Goal: Book appointment/travel/reservation

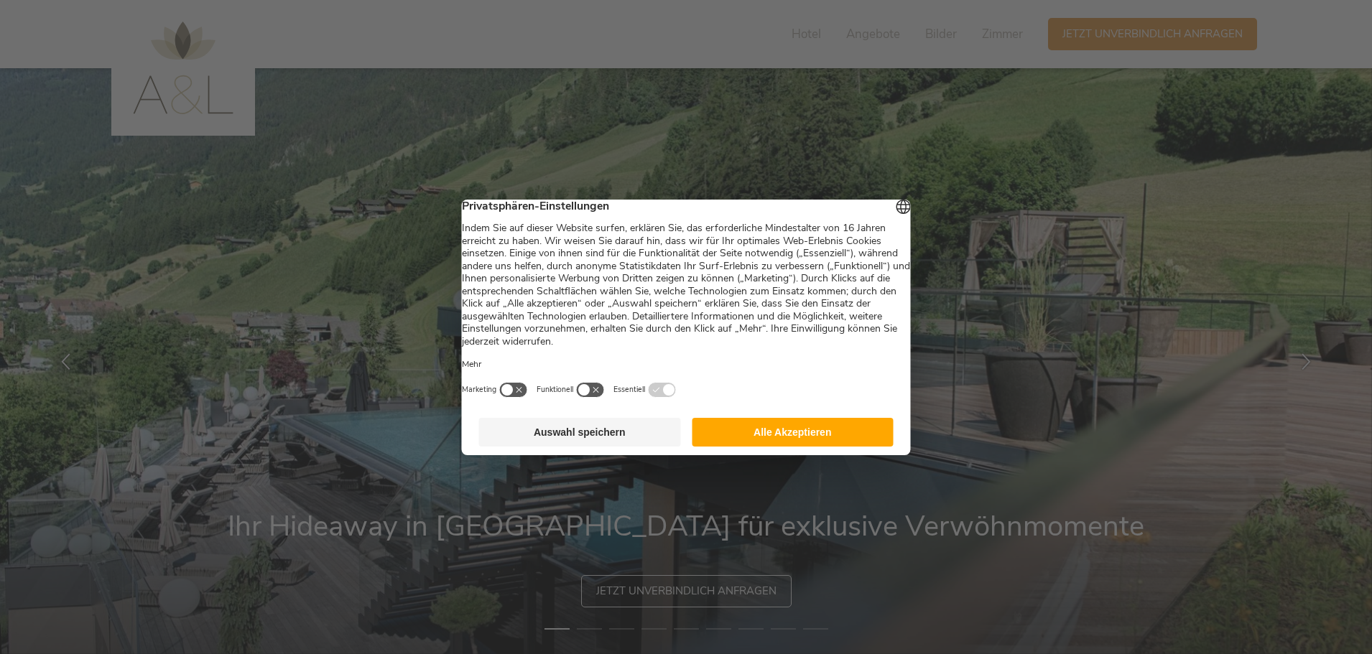
click at [813, 437] on button "Alle Akzeptieren" at bounding box center [793, 432] width 202 height 29
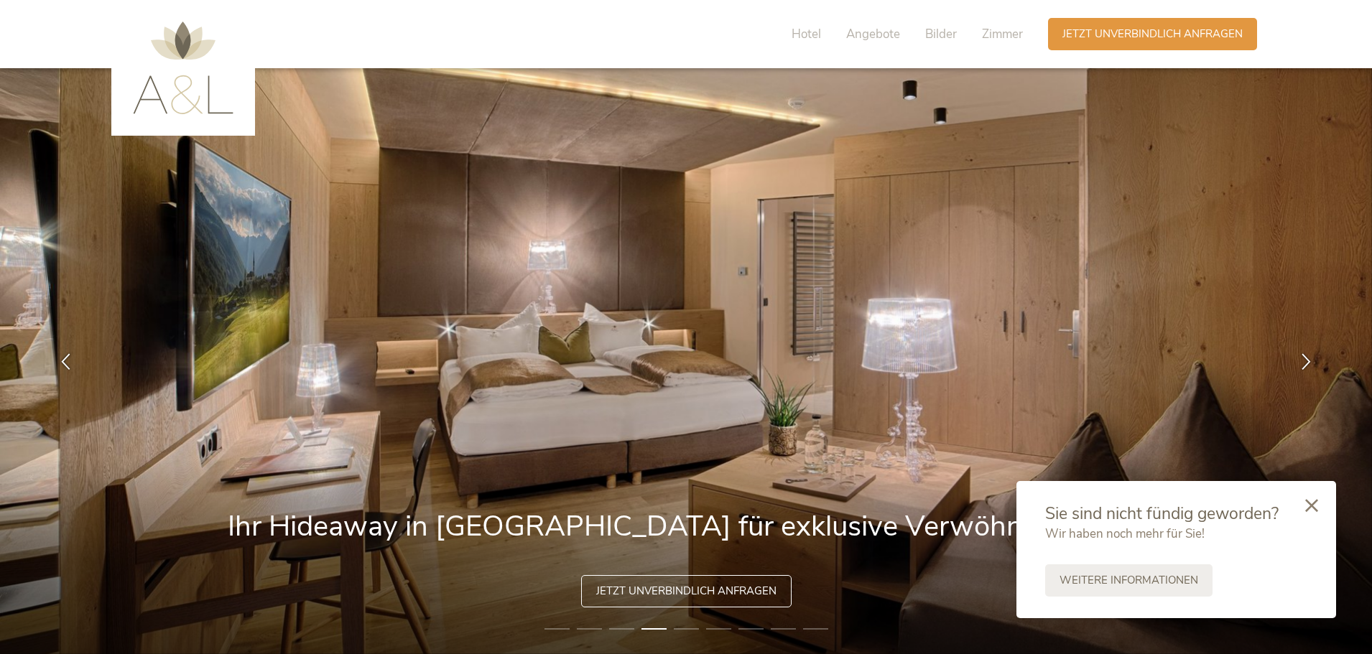
click at [186, 98] on img at bounding box center [183, 68] width 101 height 93
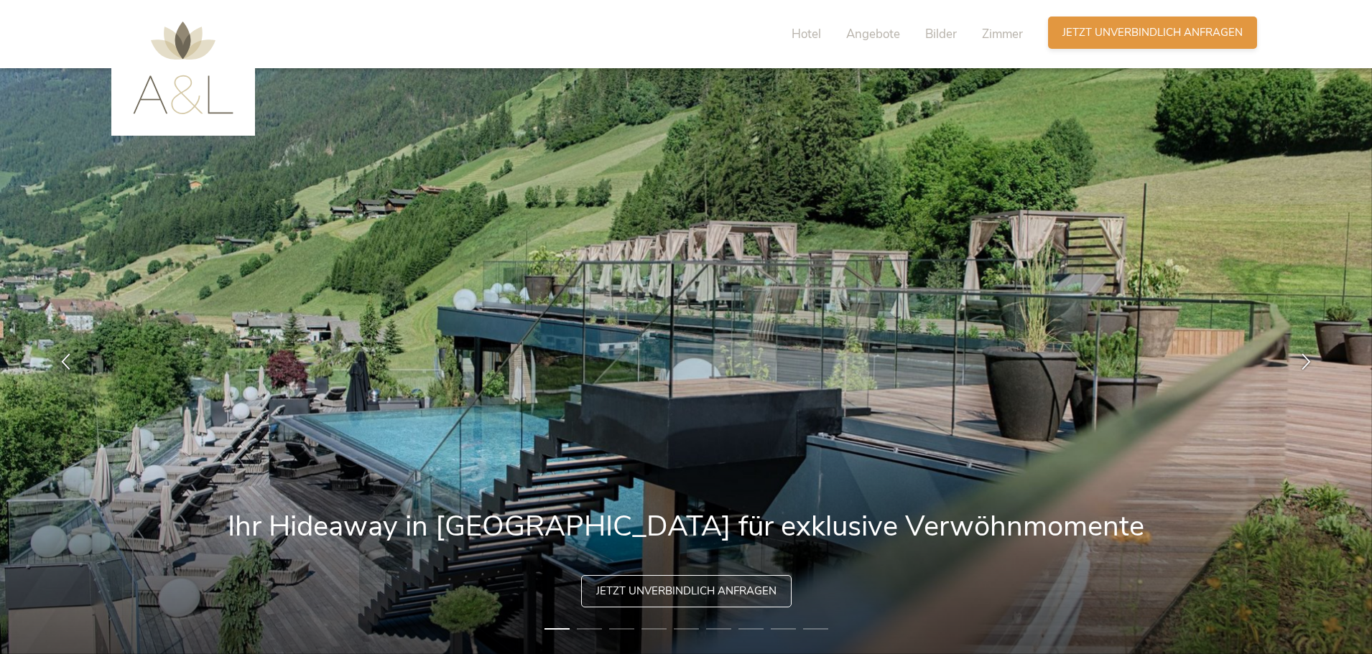
click at [1155, 28] on span "Jetzt unverbindlich anfragen" at bounding box center [1152, 32] width 180 height 15
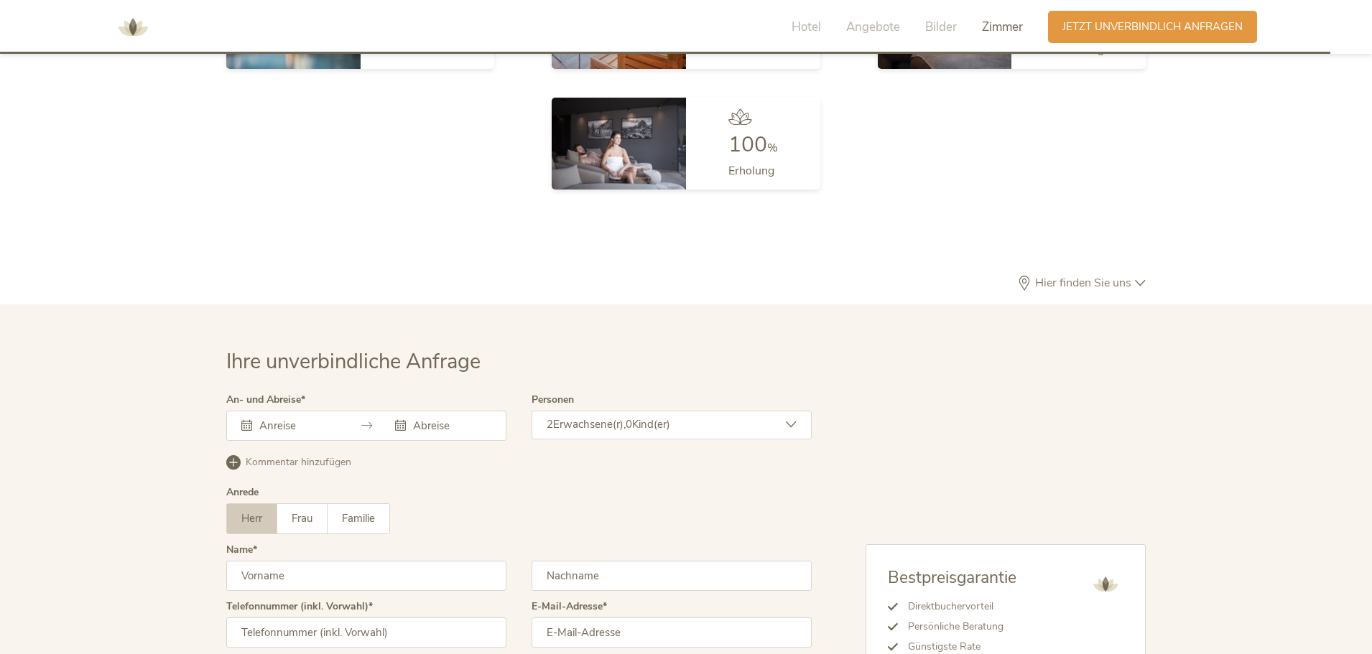
scroll to position [4085, 0]
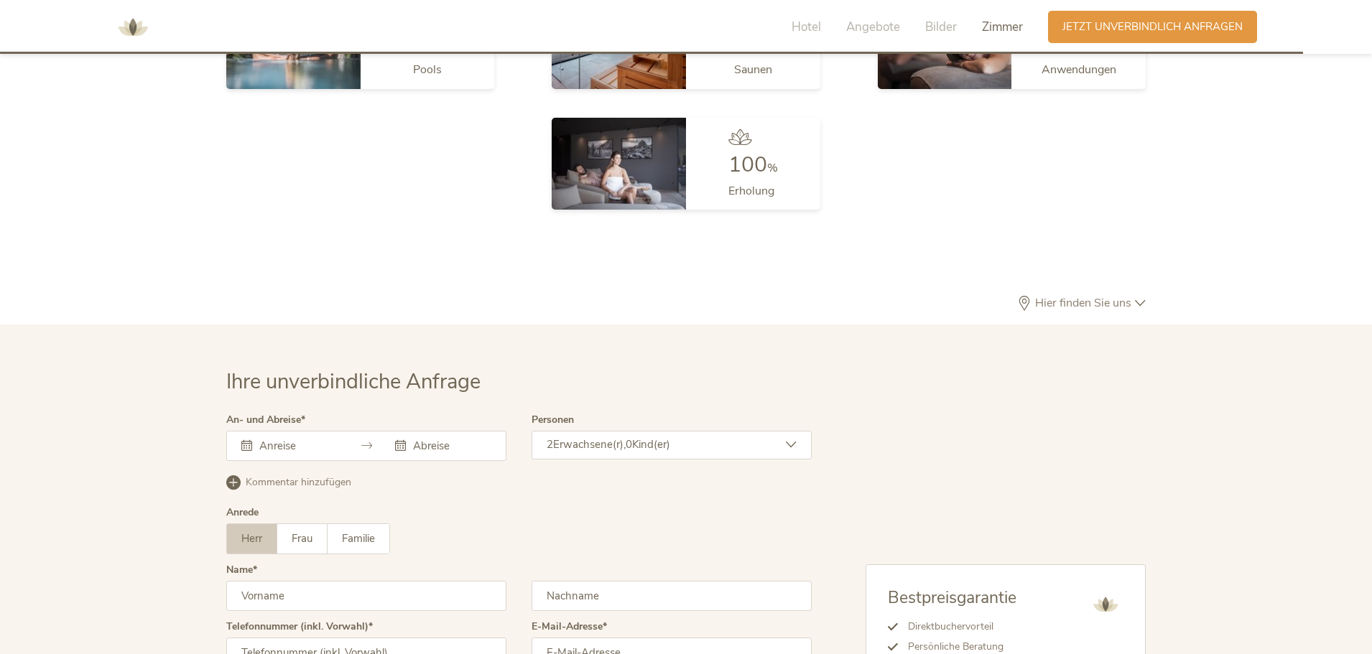
click at [1088, 297] on span "Hier finden Sie uns" at bounding box center [1083, 302] width 103 height 11
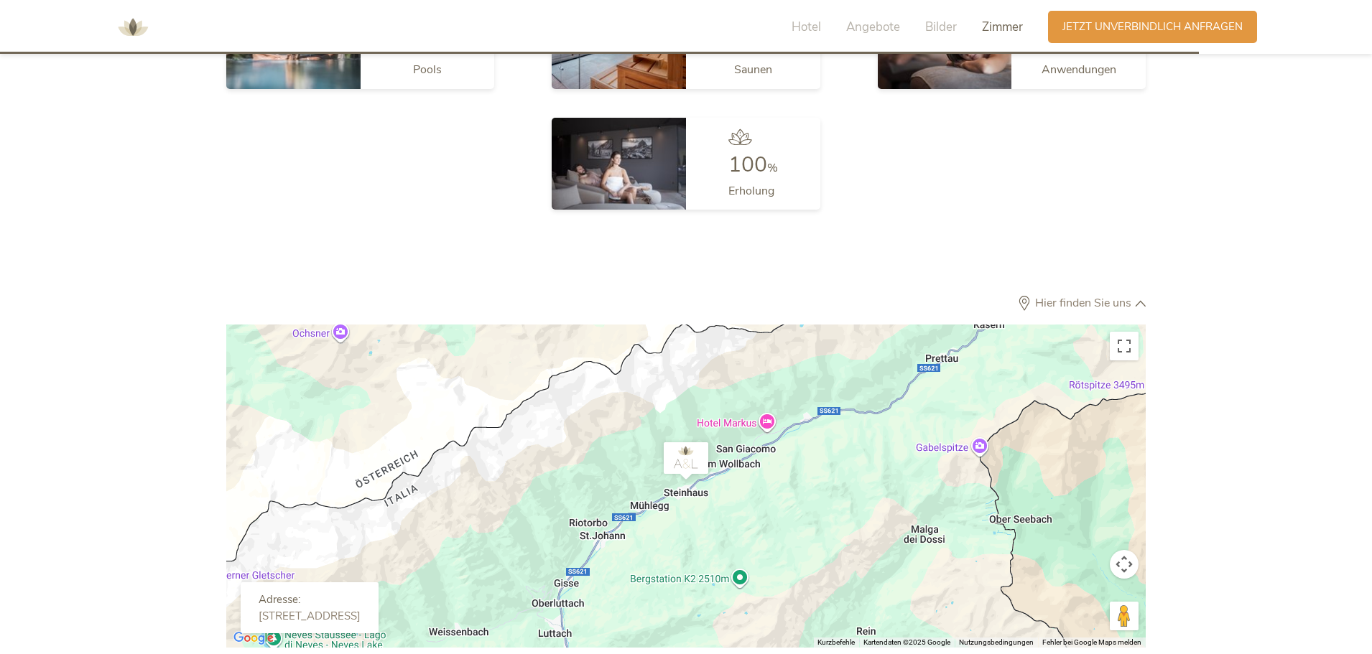
drag, startPoint x: 698, startPoint y: 435, endPoint x: 779, endPoint y: 416, distance: 83.3
click at [779, 416] on div at bounding box center [686, 486] width 920 height 323
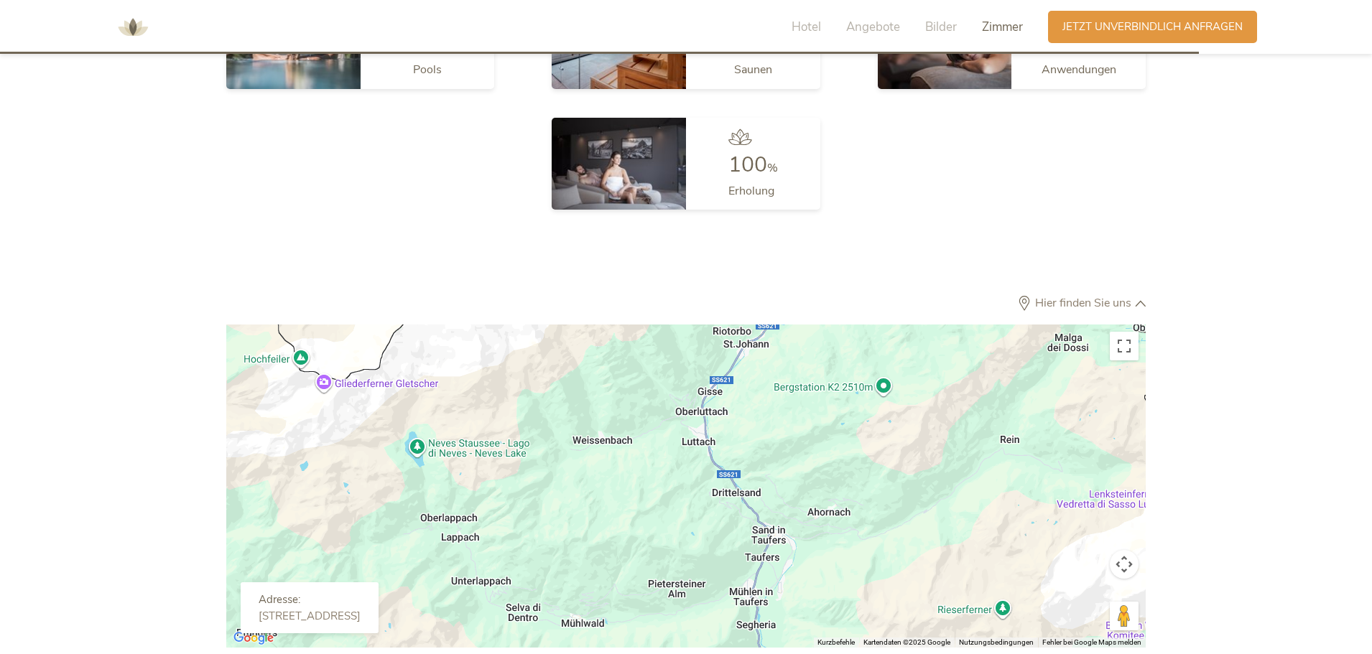
drag, startPoint x: 647, startPoint y: 520, endPoint x: 794, endPoint y: 316, distance: 251.2
click at [794, 325] on div at bounding box center [686, 486] width 920 height 323
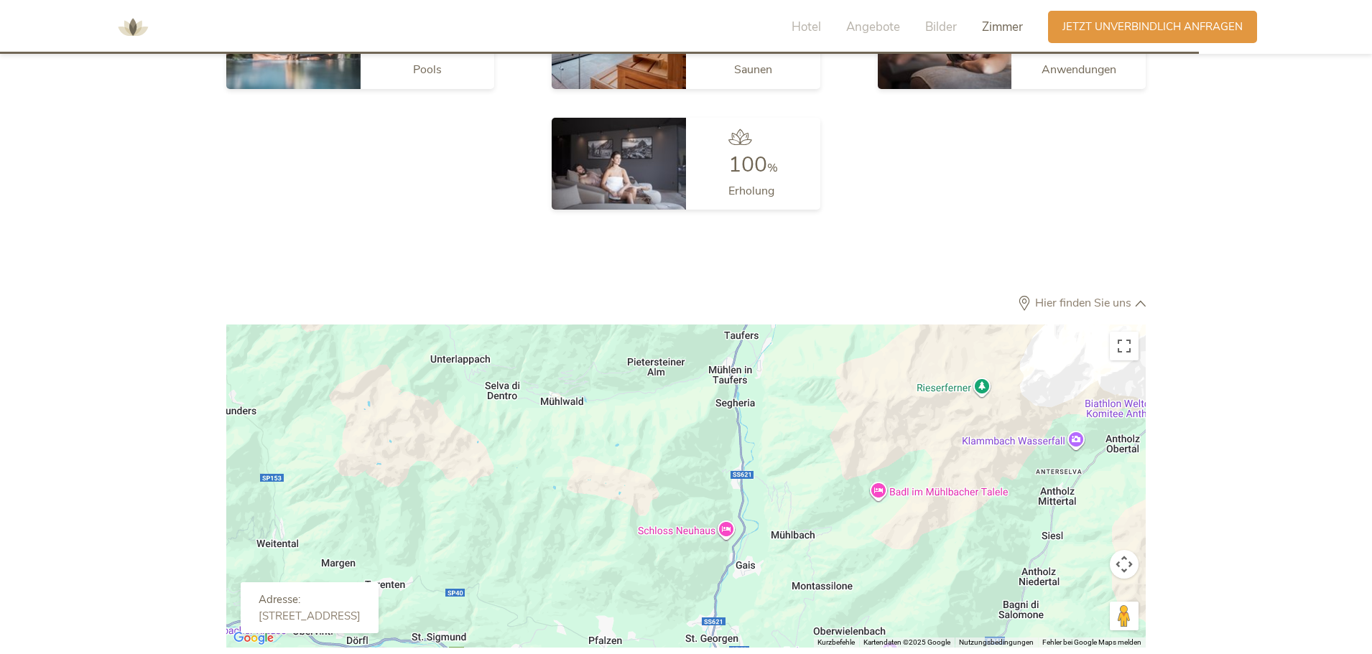
drag, startPoint x: 806, startPoint y: 496, endPoint x: 790, endPoint y: 347, distance: 149.5
click at [790, 347] on div at bounding box center [686, 486] width 920 height 323
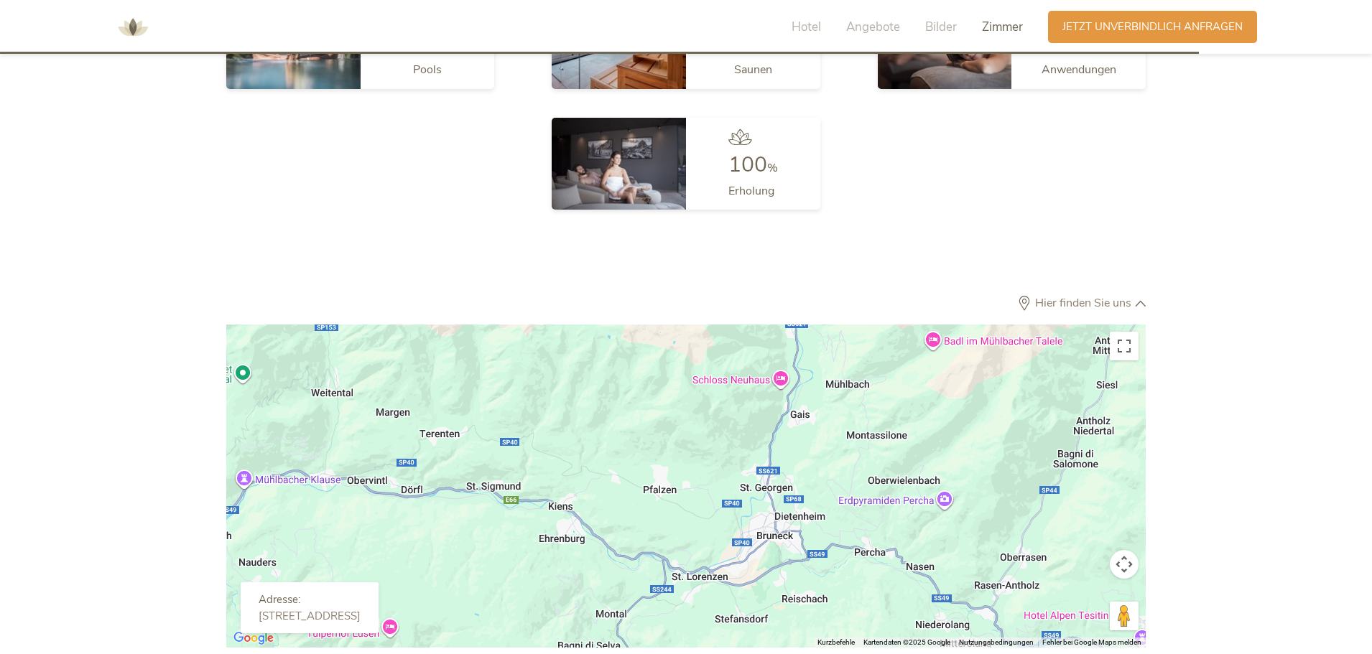
drag, startPoint x: 764, startPoint y: 569, endPoint x: 817, endPoint y: 427, distance: 151.8
click at [817, 427] on div at bounding box center [686, 486] width 920 height 323
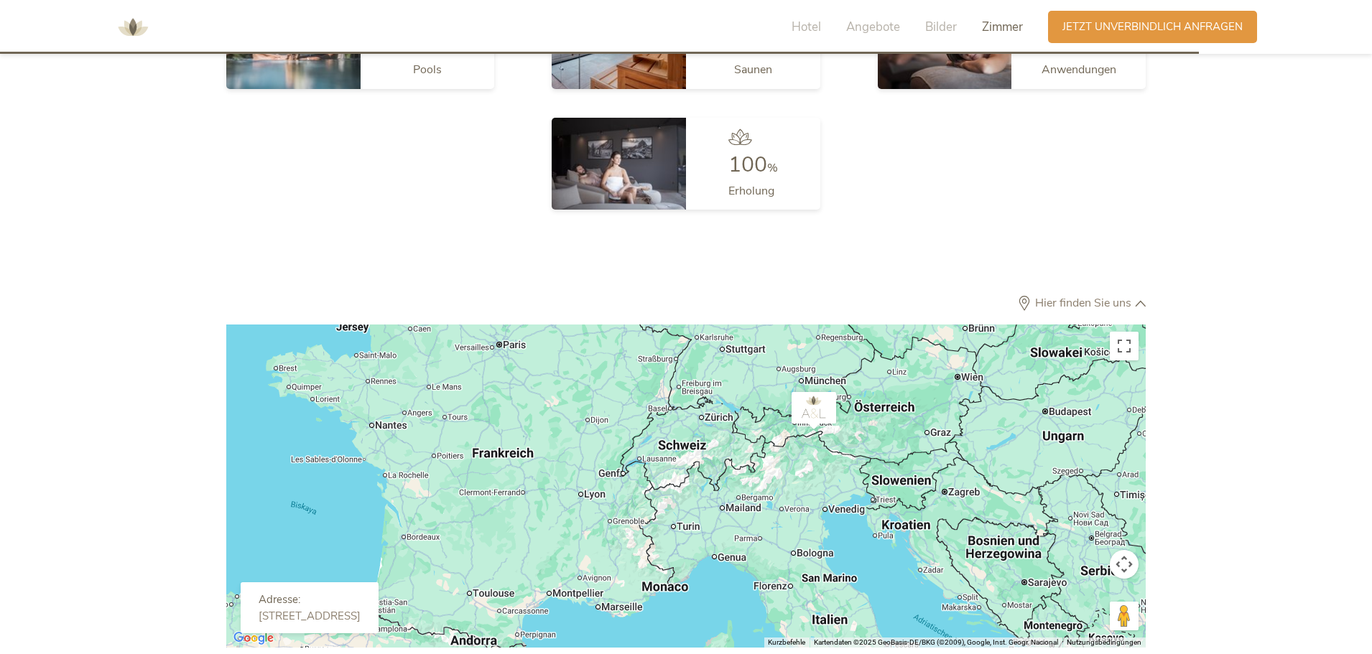
click at [812, 418] on div at bounding box center [686, 486] width 920 height 323
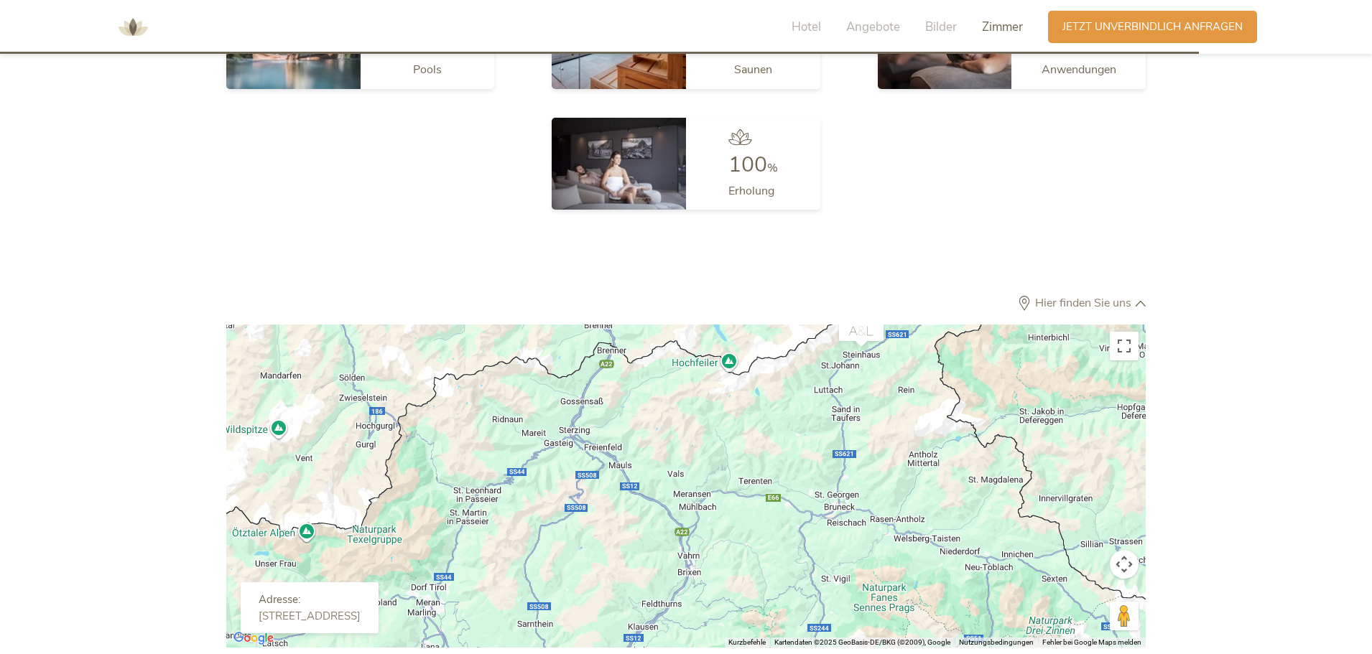
drag, startPoint x: 762, startPoint y: 419, endPoint x: 772, endPoint y: 414, distance: 10.6
click at [772, 414] on div at bounding box center [686, 486] width 920 height 323
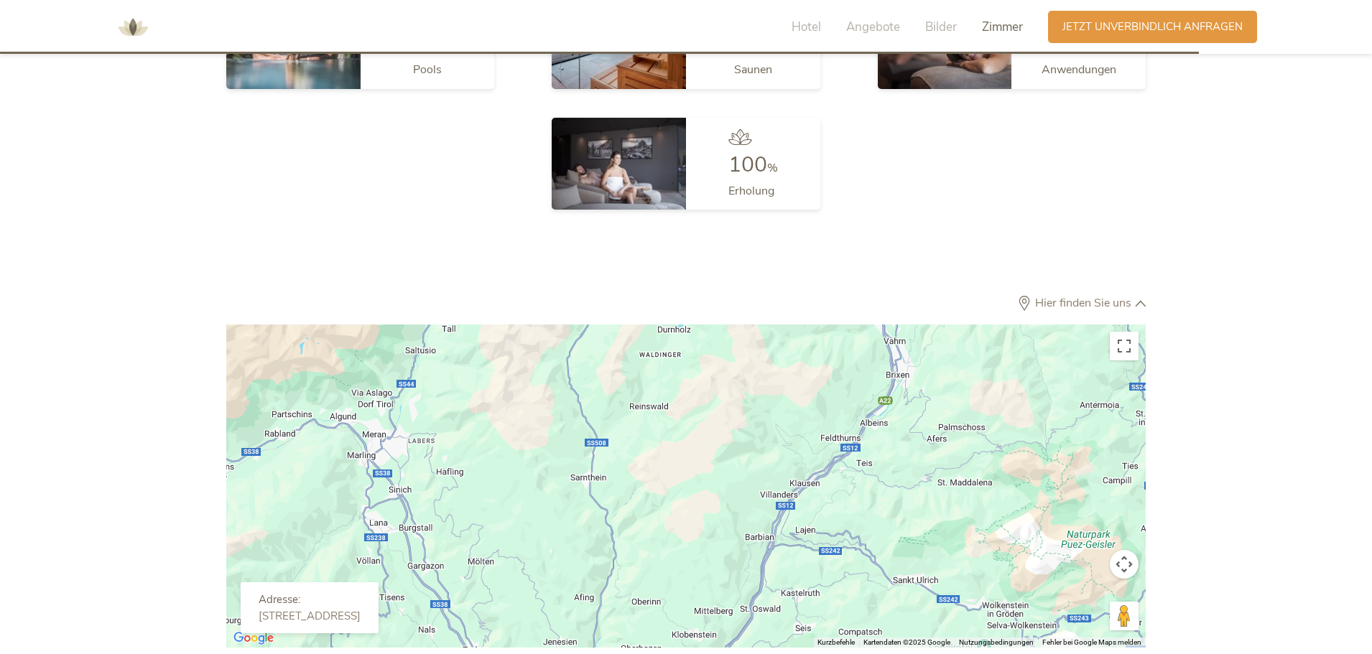
drag, startPoint x: 849, startPoint y: 468, endPoint x: 1162, endPoint y: 200, distance: 412.2
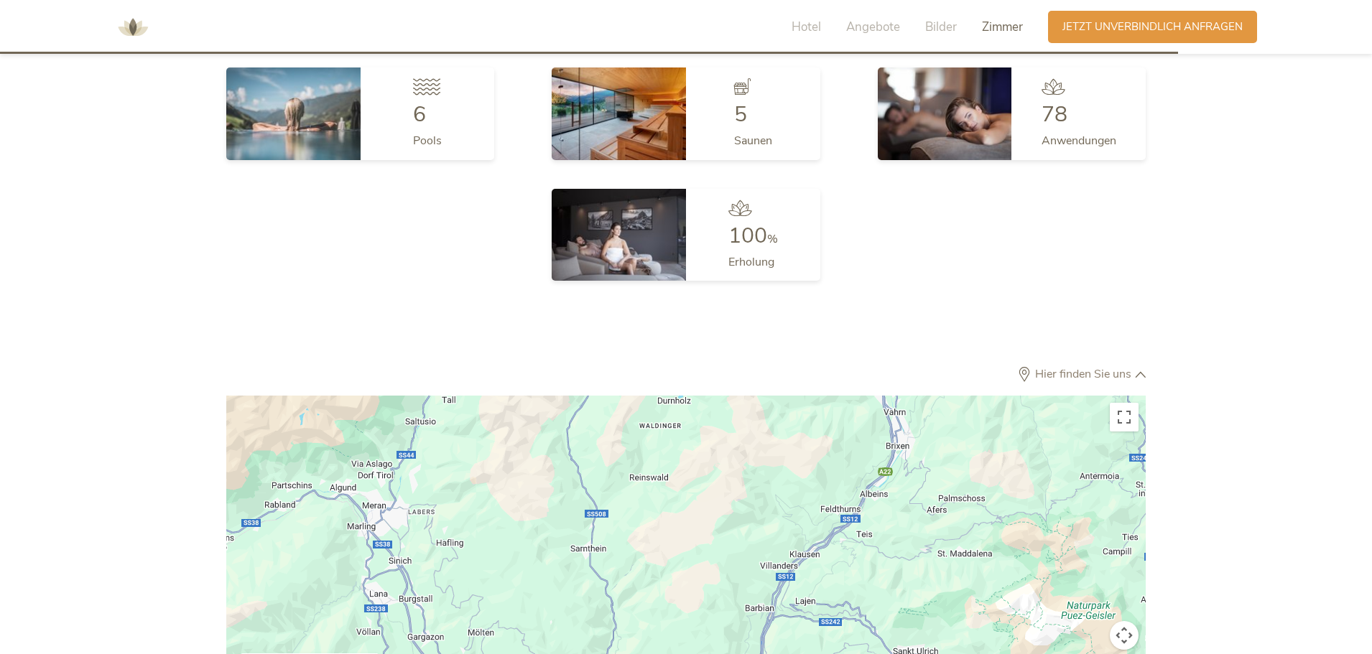
scroll to position [4013, 0]
click at [726, 550] on div at bounding box center [686, 558] width 920 height 323
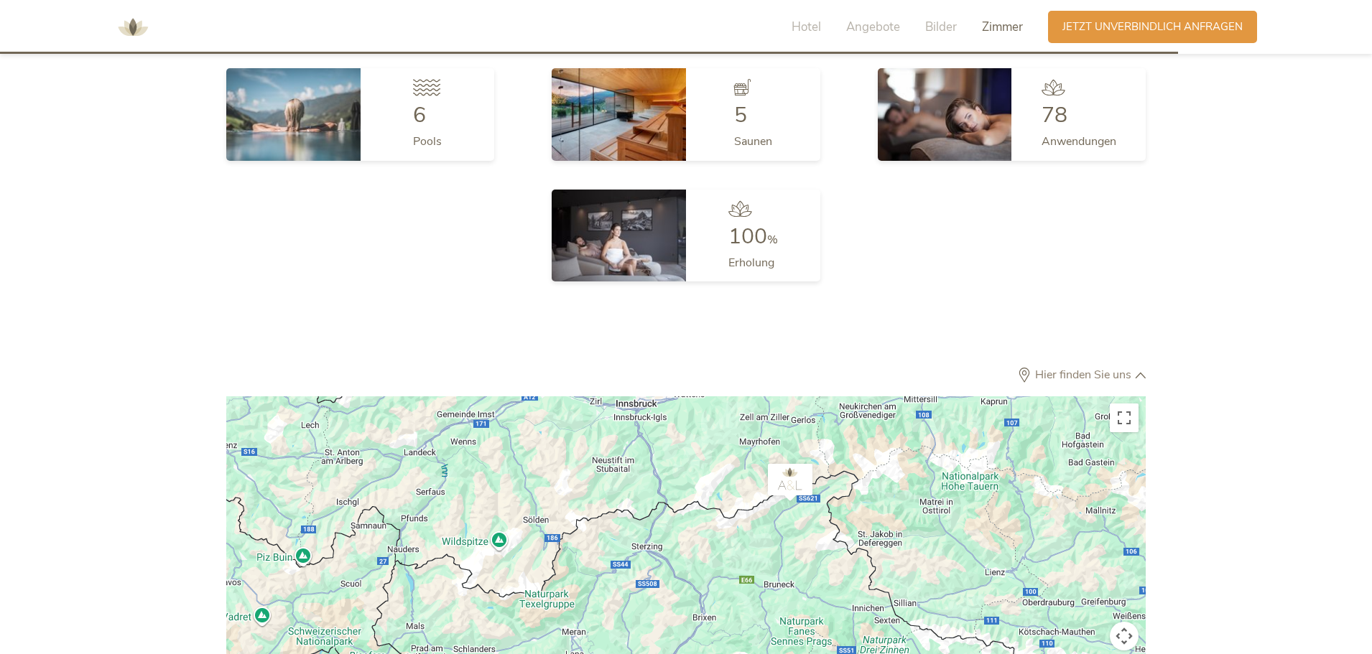
drag, startPoint x: 756, startPoint y: 598, endPoint x: 663, endPoint y: 655, distance: 108.7
